Goal: Transaction & Acquisition: Download file/media

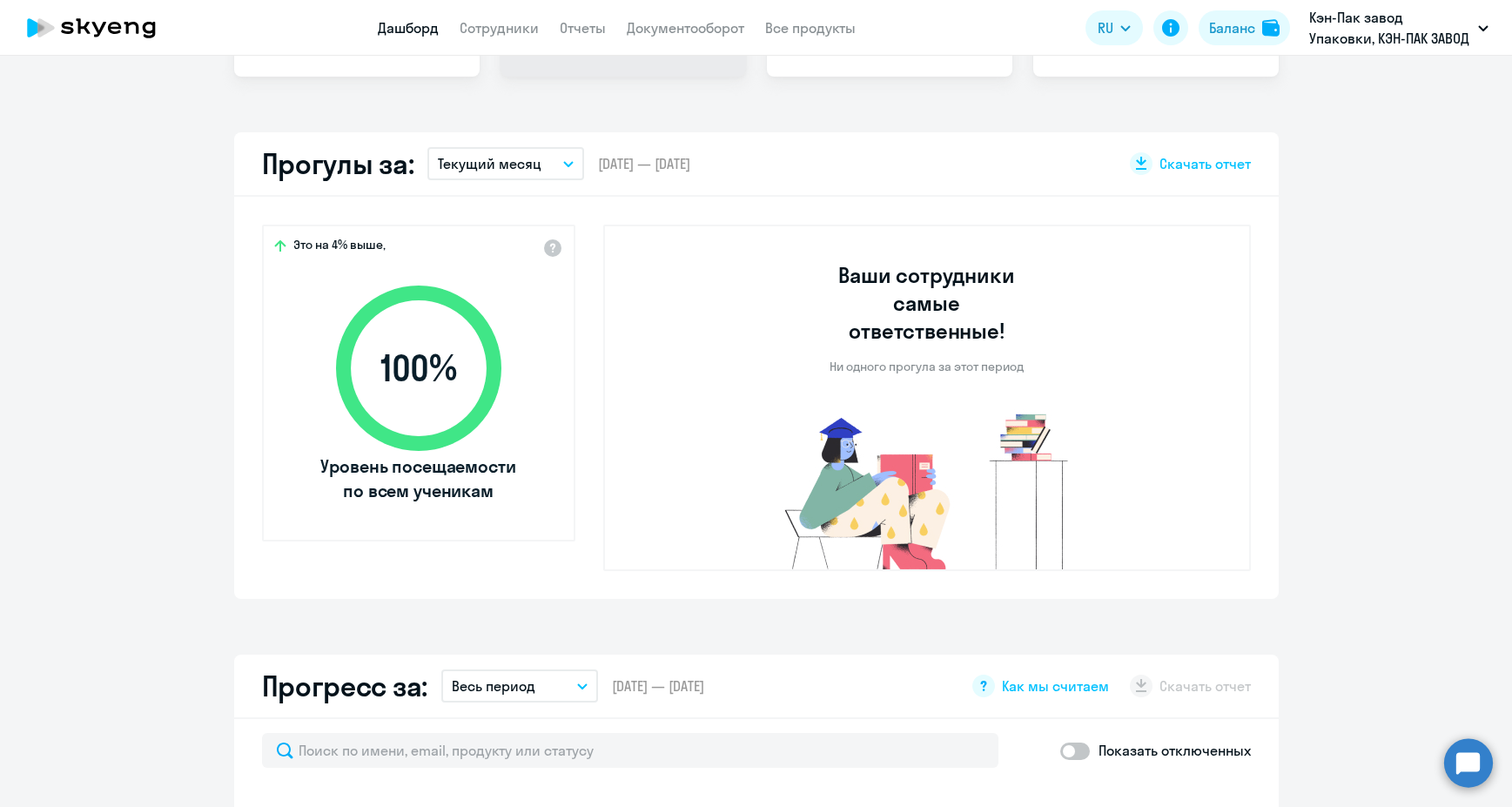
scroll to position [609, 0]
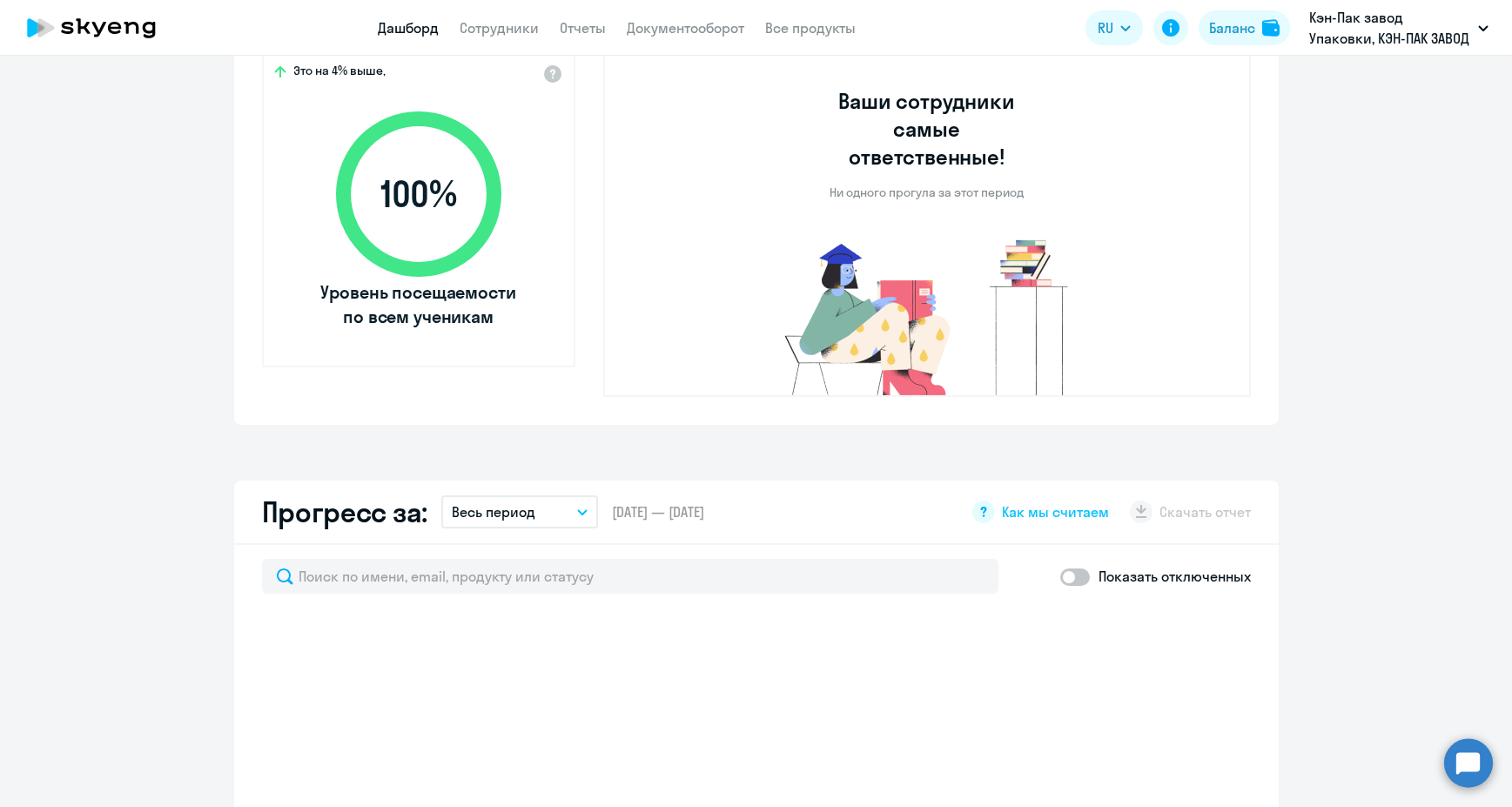
select select "30"
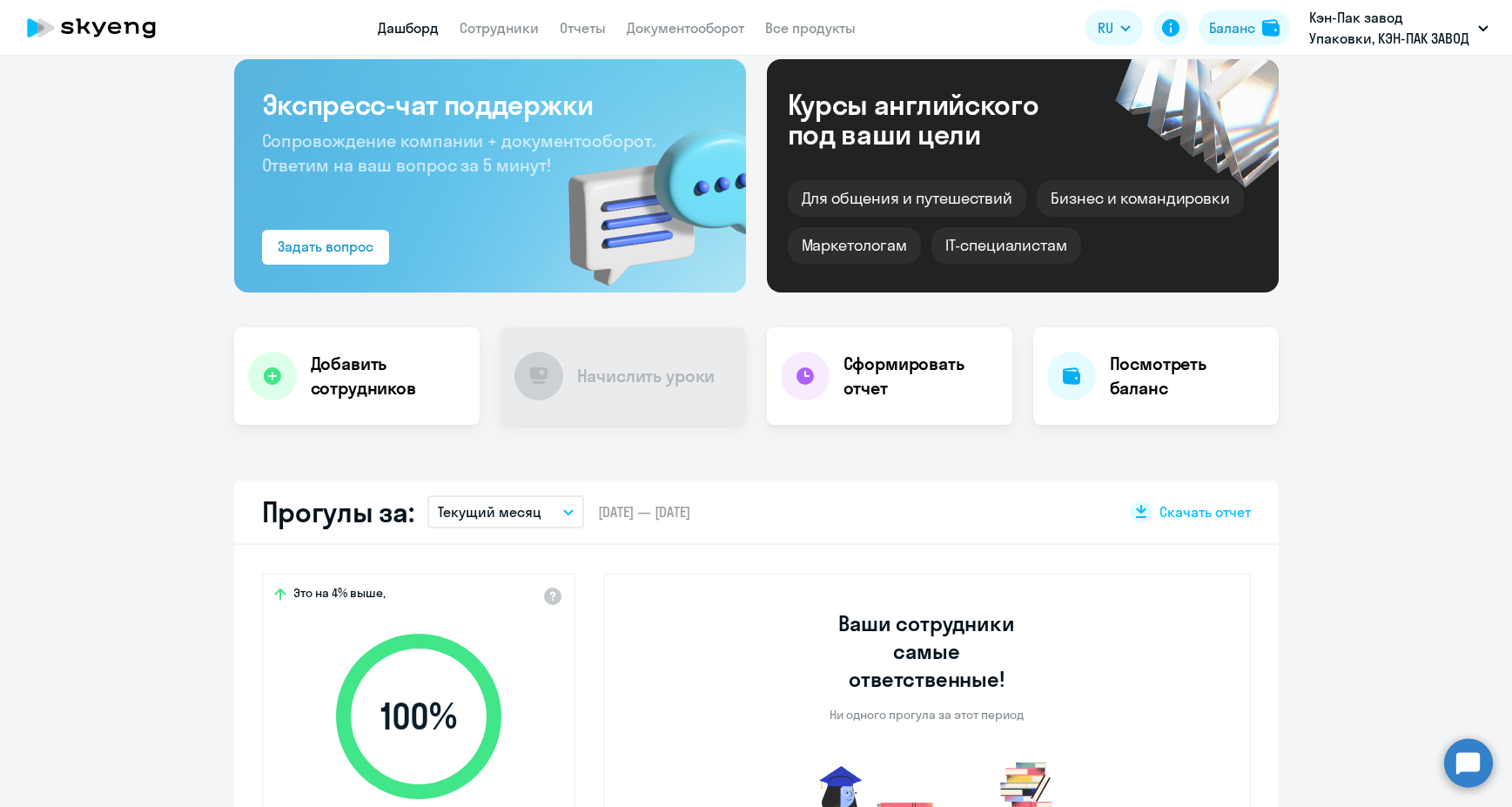
scroll to position [0, 0]
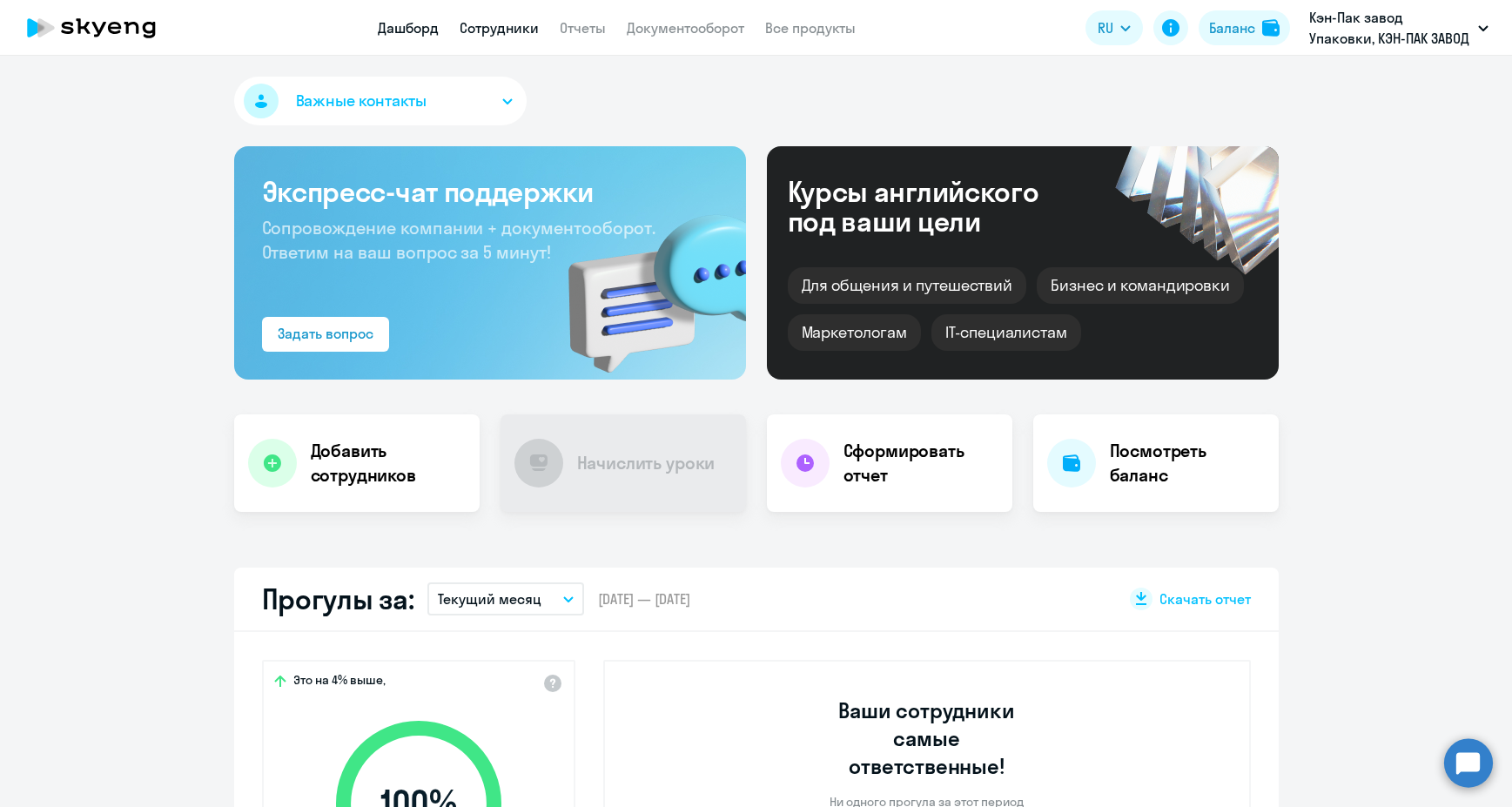
click at [483, 33] on link "Сотрудники" at bounding box center [499, 27] width 80 height 17
select select "30"
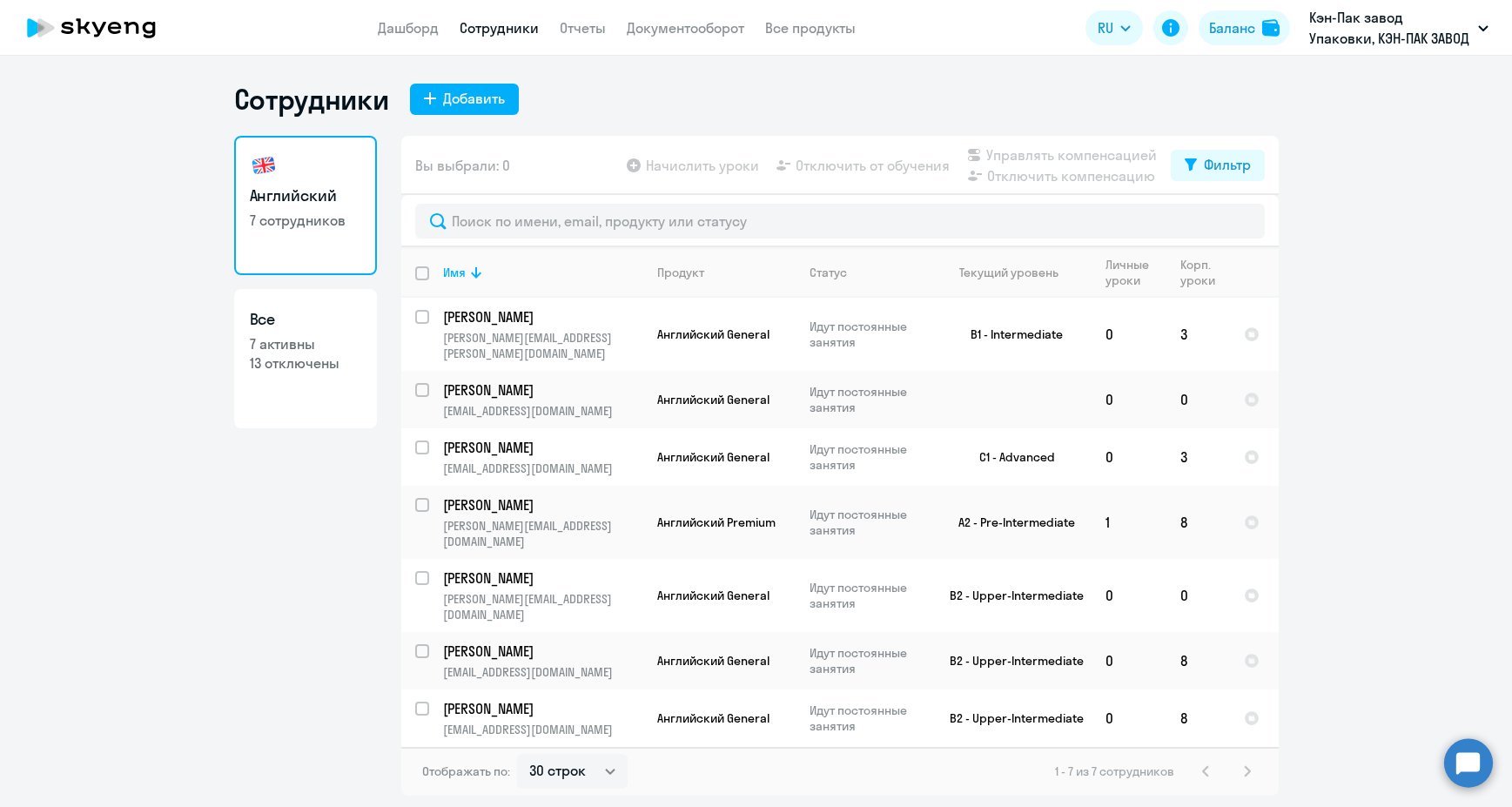
click at [838, 172] on app-table-action-button "Отключить от обучения" at bounding box center [861, 165] width 176 height 21
click at [609, 149] on div "Вы выбрали: 0 Начислить уроки Отключить от обучения Управлять компенсацией Откл…" at bounding box center [841, 165] width 878 height 59
click at [716, 167] on app-table-action-button "Начислить уроки" at bounding box center [691, 165] width 136 height 21
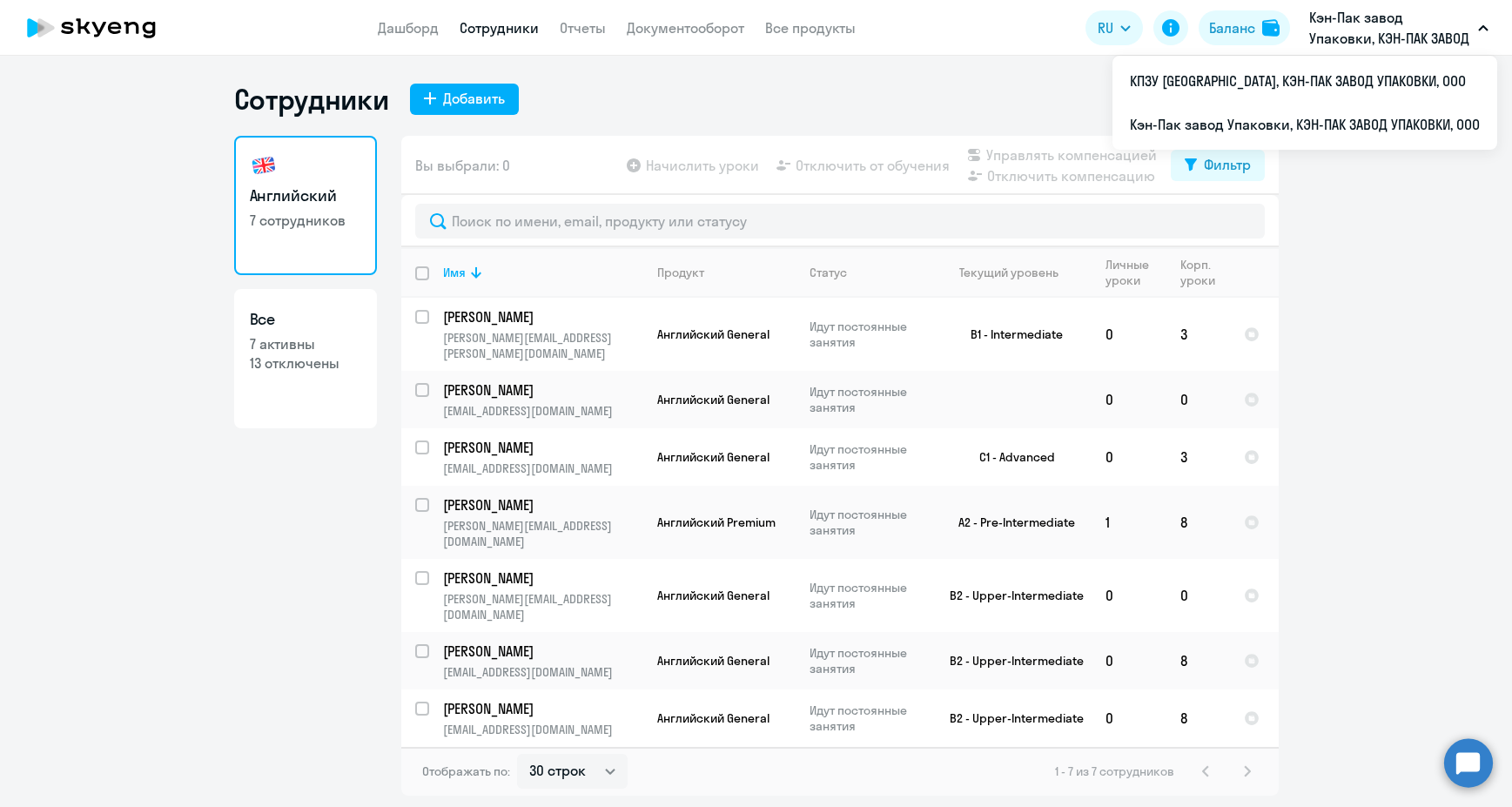
click at [74, 394] on ng-component "Сотрудники Добавить Английский 7 сотрудников Все 7 активны 13 отключены Вы выбр…" at bounding box center [756, 438] width 1512 height 714
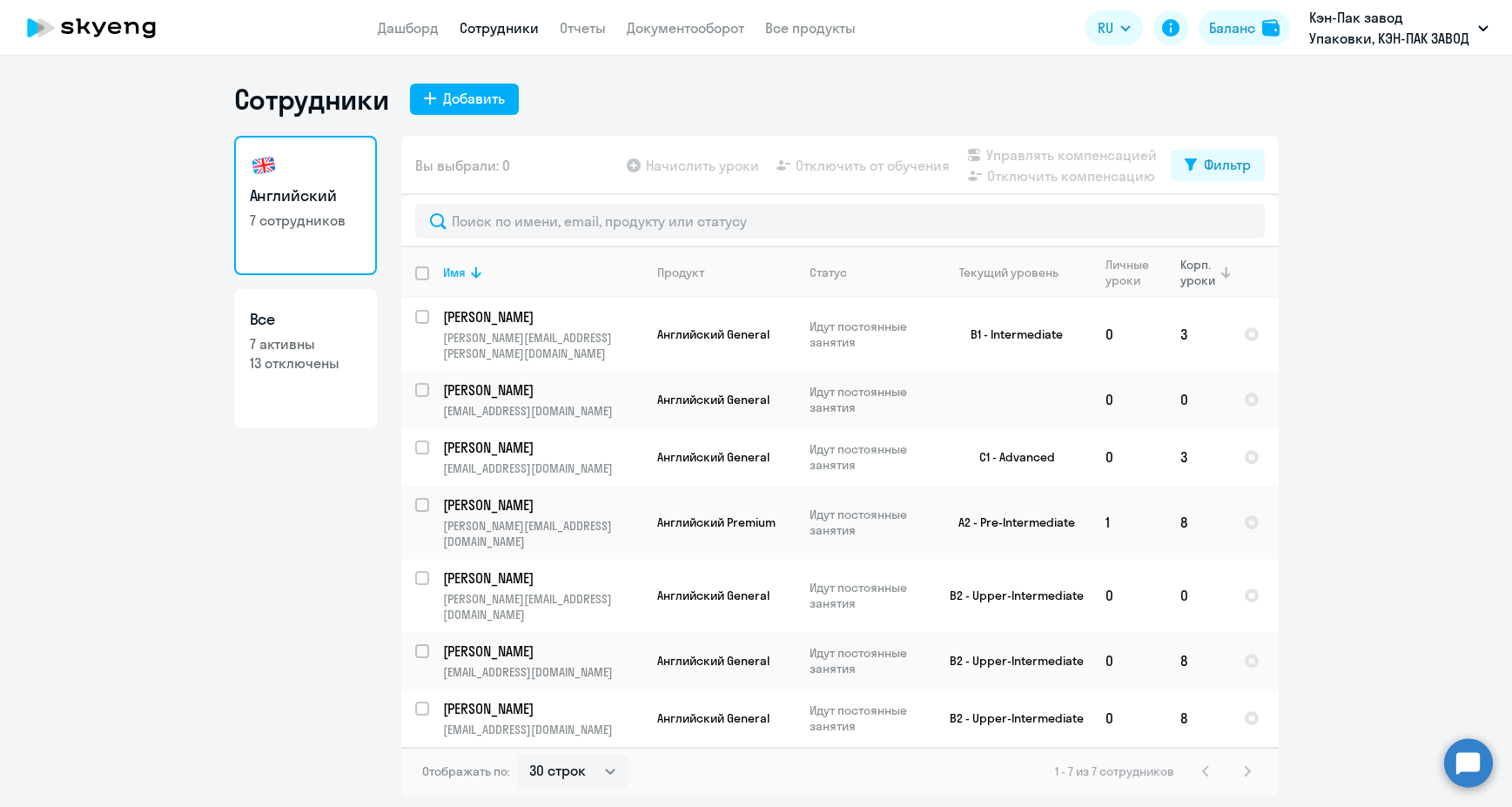
click at [1228, 271] on icon at bounding box center [1225, 272] width 21 height 21
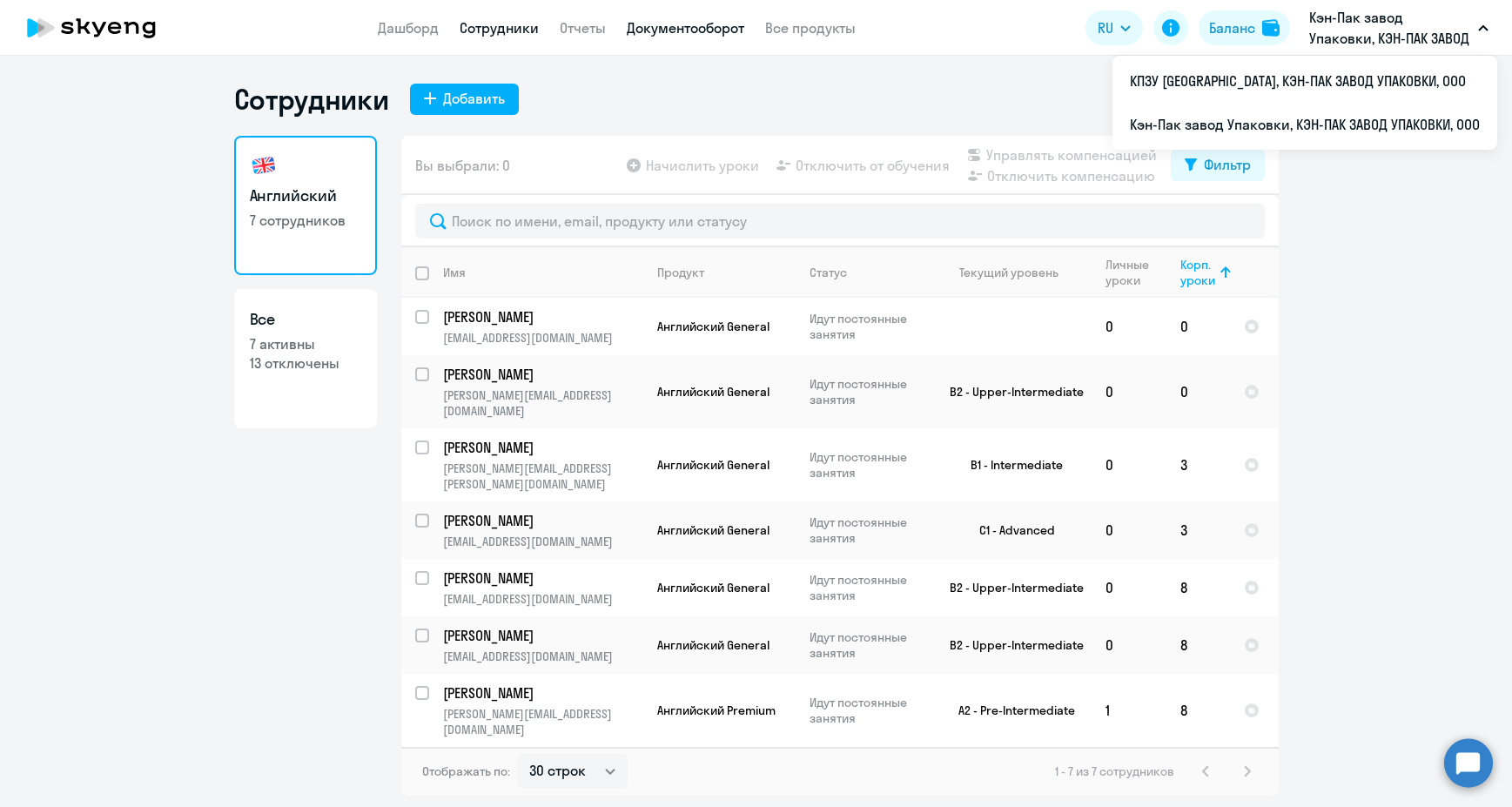
click at [681, 29] on link "Документооборот" at bounding box center [686, 27] width 118 height 17
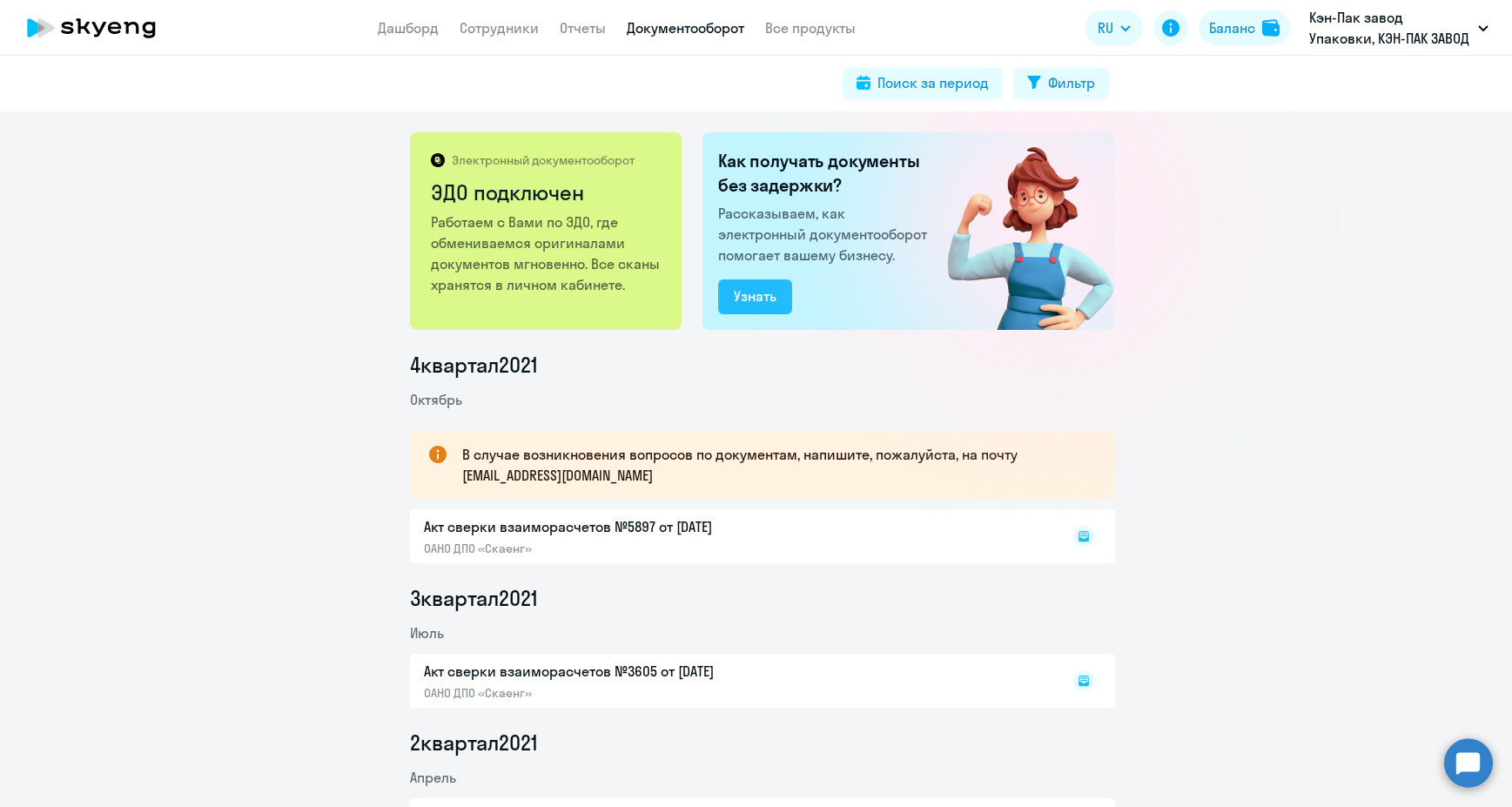
click at [753, 303] on div "Узнать" at bounding box center [755, 296] width 43 height 21
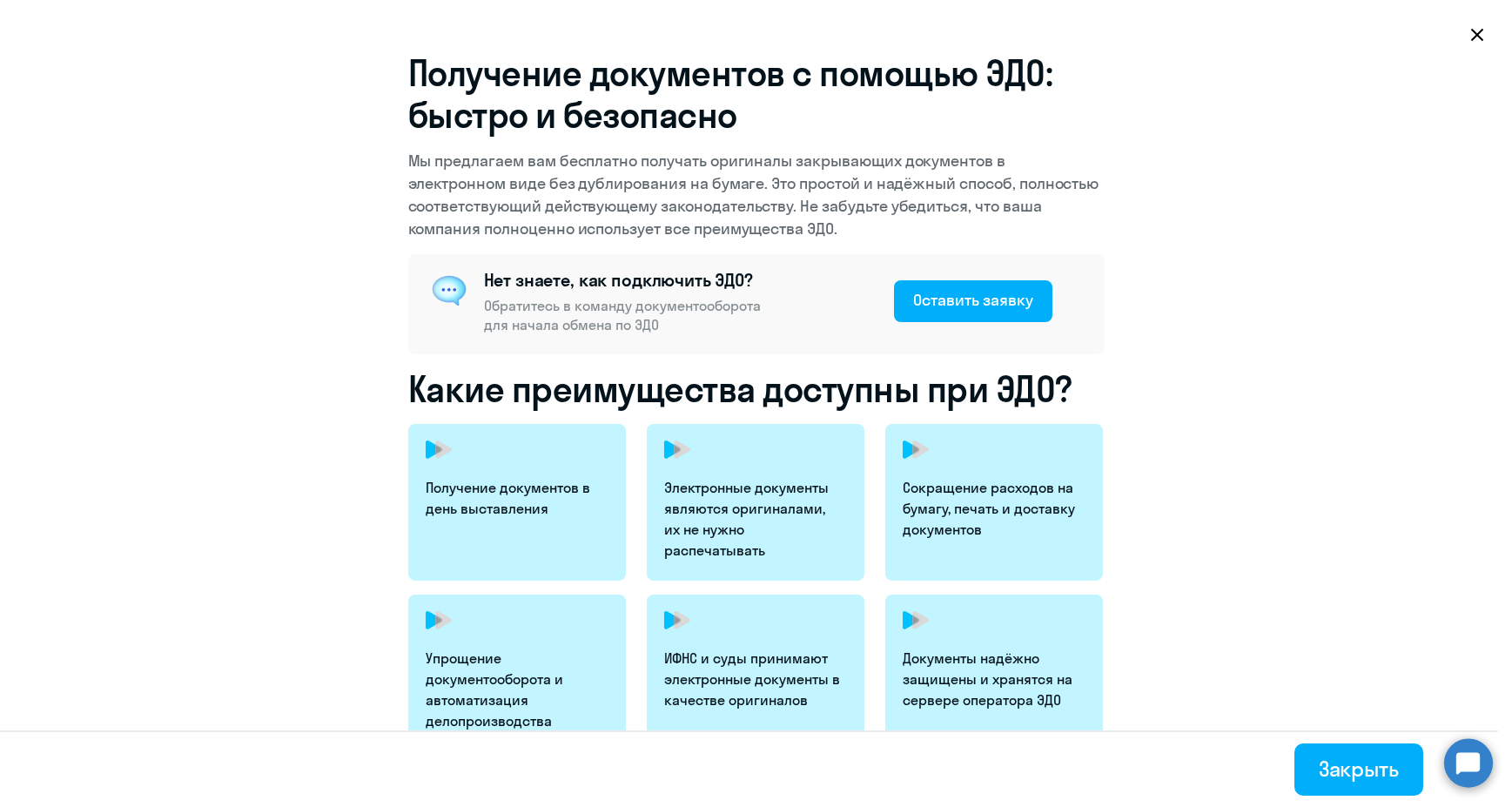
click at [1475, 39] on icon at bounding box center [1477, 34] width 14 height 14
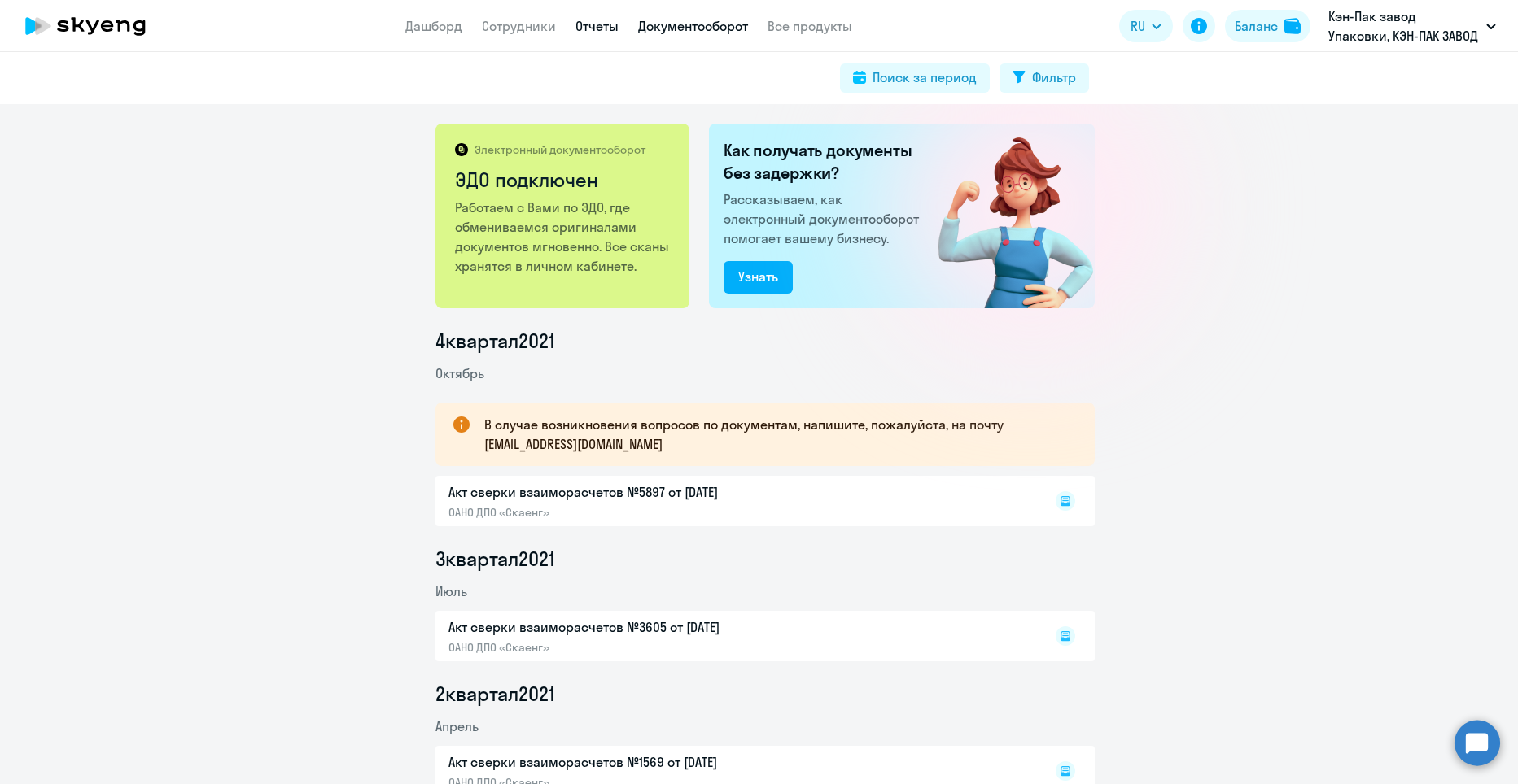
click at [591, 22] on link "Отчеты" at bounding box center [597, 25] width 43 height 16
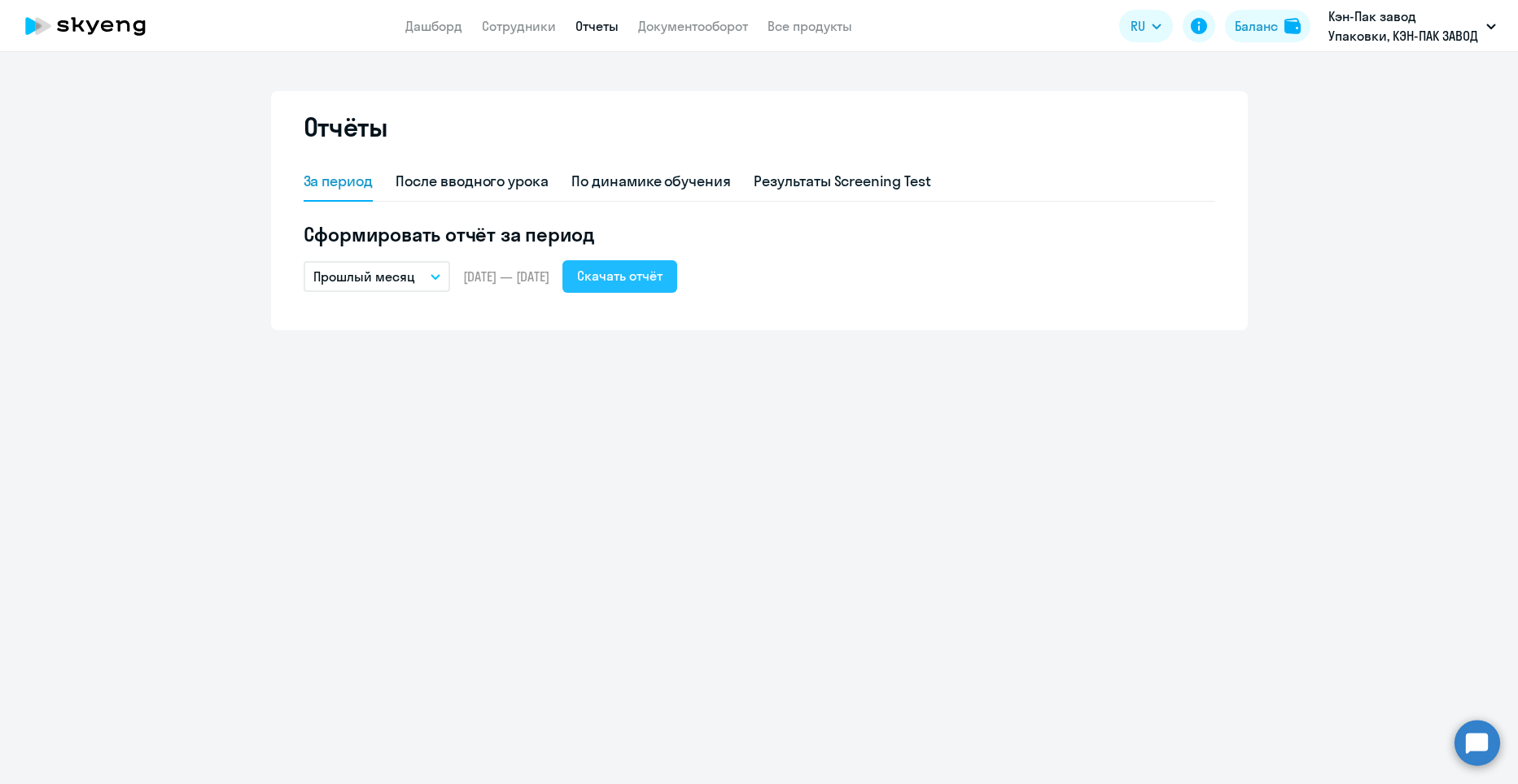
click at [658, 275] on div "Скачать отчёт" at bounding box center [619, 276] width 85 height 19
click at [663, 276] on div "Скачать отчёт" at bounding box center [619, 276] width 85 height 19
